Goal: Transaction & Acquisition: Subscribe to service/newsletter

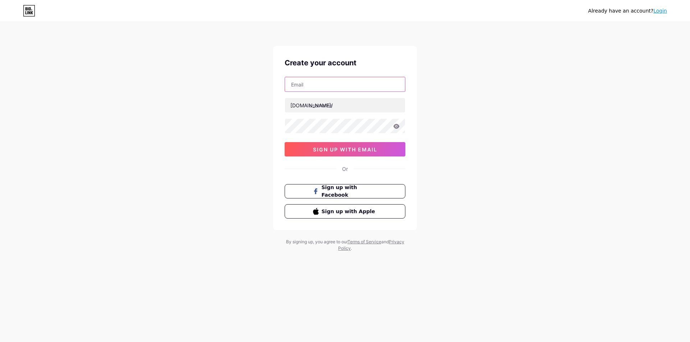
click at [367, 83] on input "text" at bounding box center [345, 84] width 120 height 14
paste input "[EMAIL_ADDRESS][DOMAIN_NAME]"
type input "[EMAIL_ADDRESS][DOMAIN_NAME]"
click at [350, 106] on input "text" at bounding box center [345, 105] width 120 height 14
paste input "cmlcconsulting"
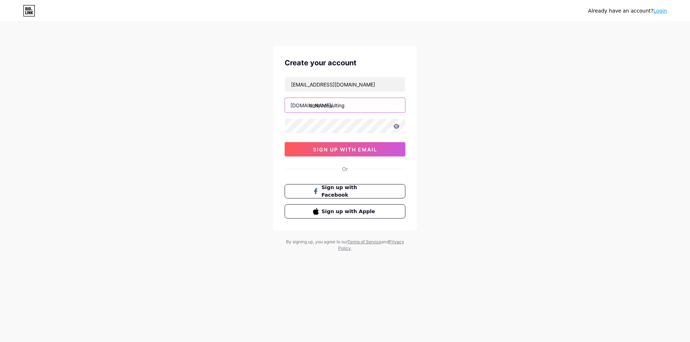
type input "cmlcconsulting"
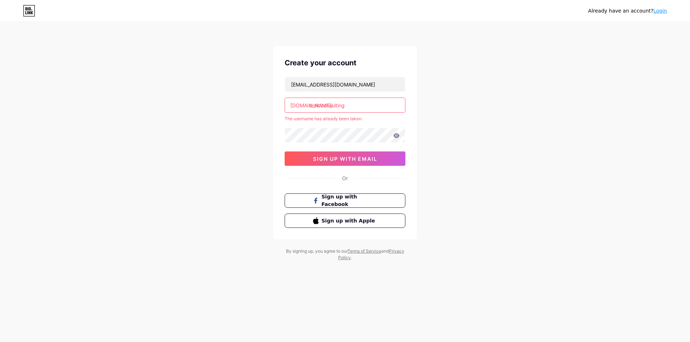
click at [349, 175] on div "Or" at bounding box center [345, 179] width 121 height 8
click at [355, 164] on button "sign up with email" at bounding box center [345, 159] width 121 height 14
